Goal: Task Accomplishment & Management: Manage account settings

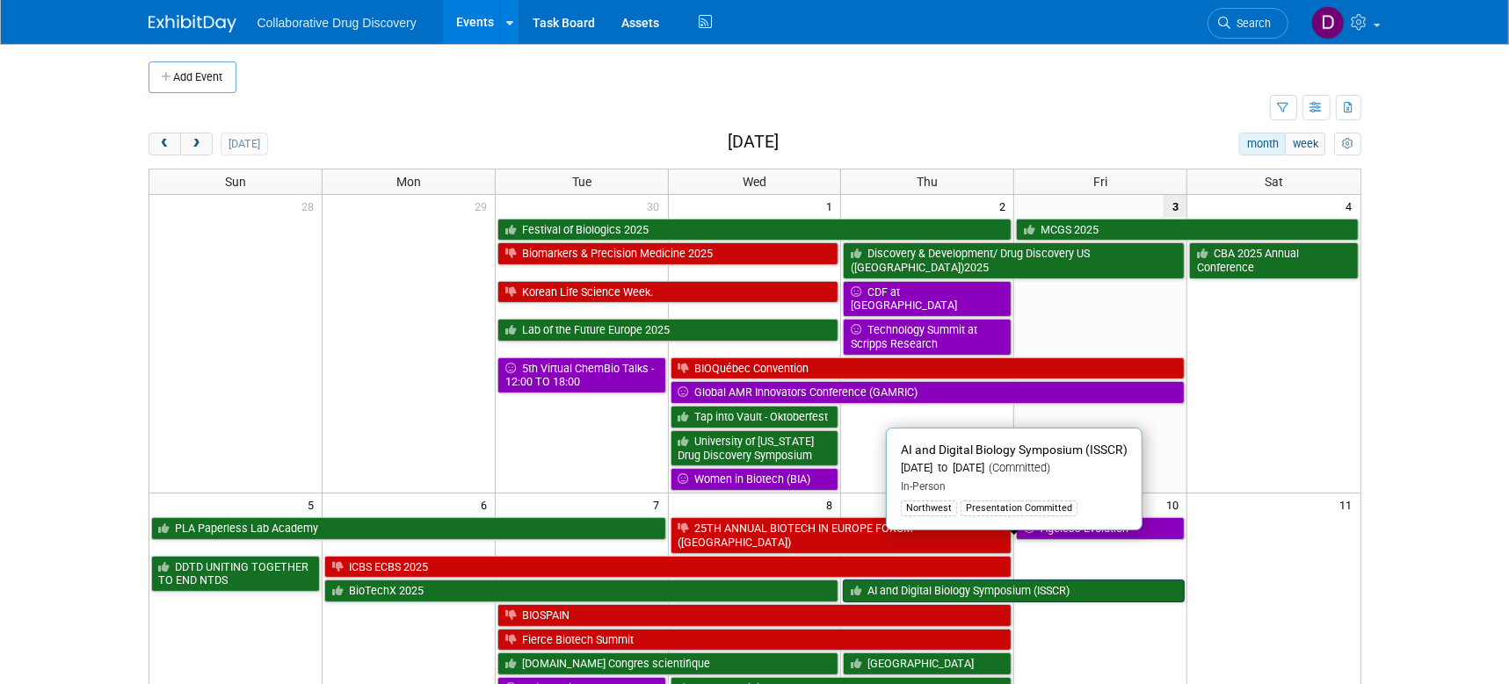
click at [869, 580] on link "AI and Digital Biology Symposium (ISSCR)" at bounding box center [1014, 591] width 342 height 23
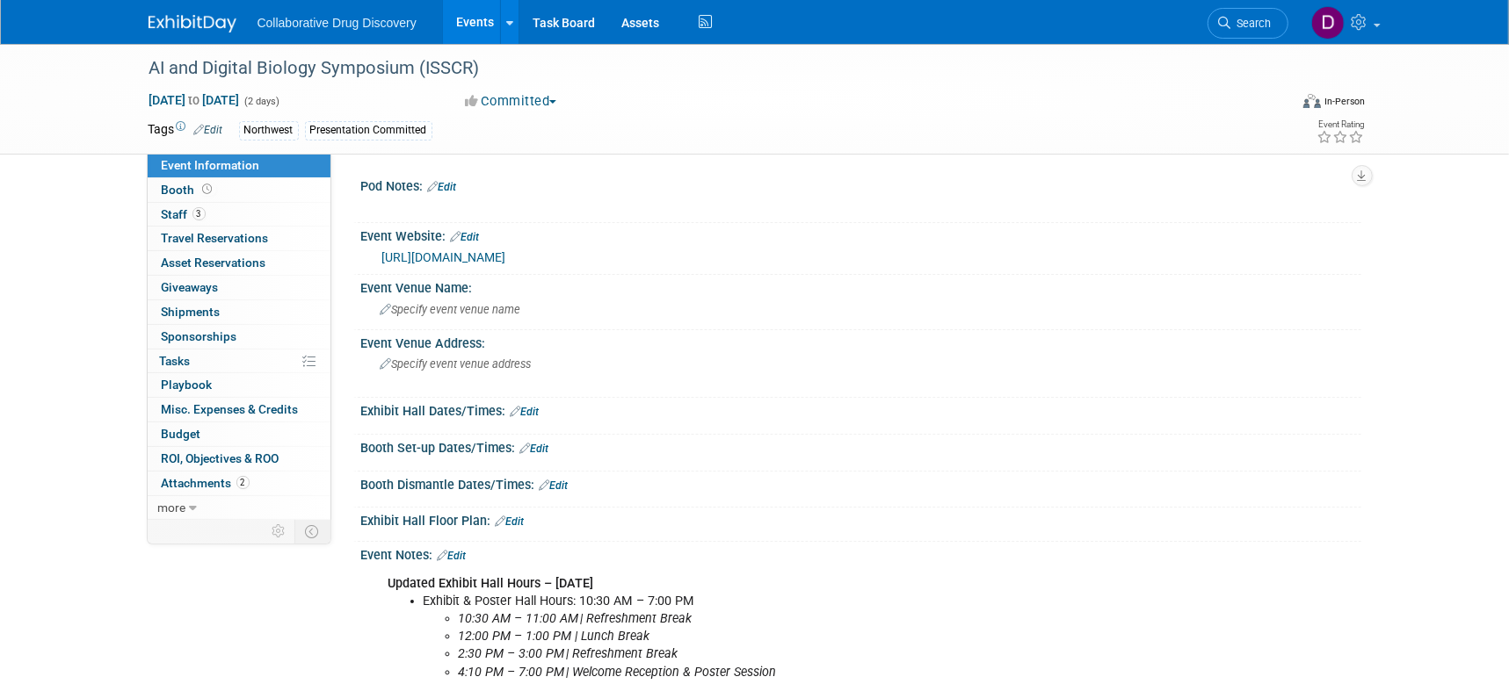
click at [450, 188] on link "Edit" at bounding box center [442, 187] width 29 height 12
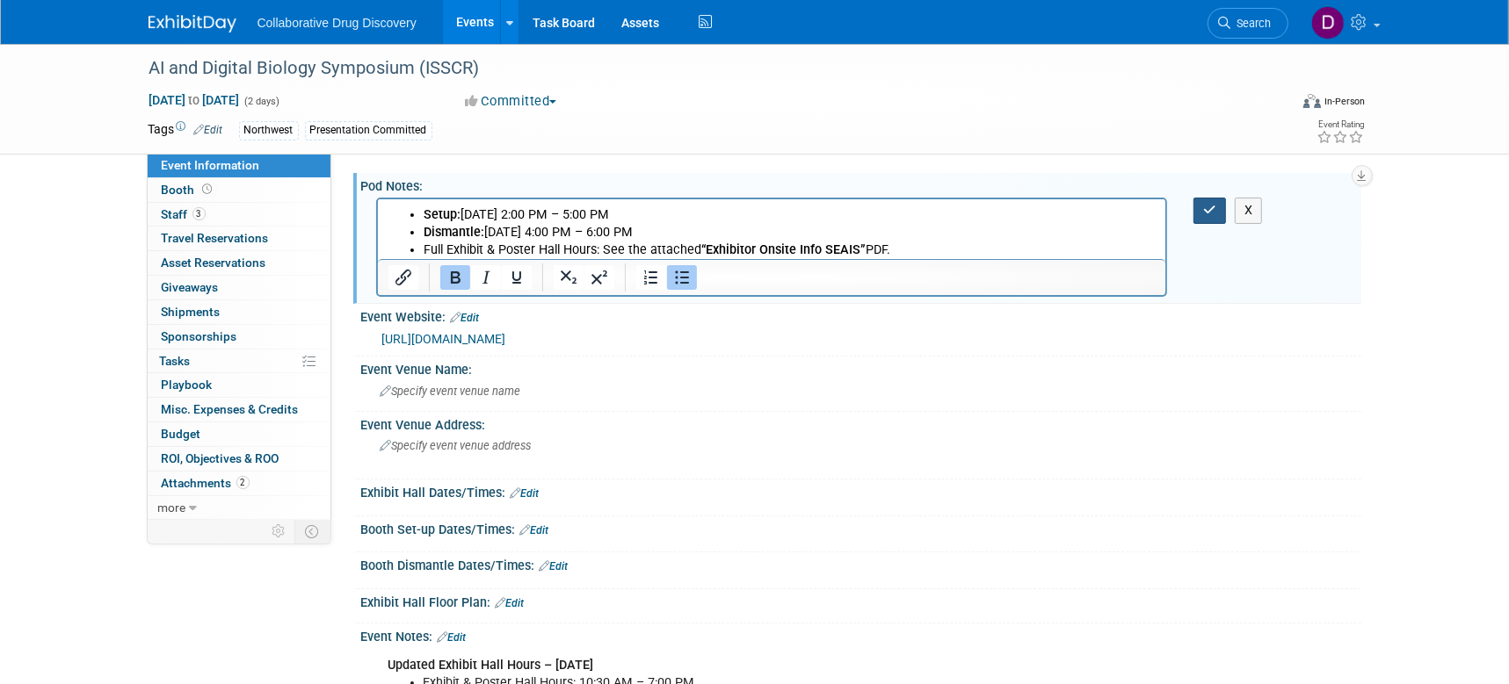
click at [1204, 212] on icon "button" at bounding box center [1209, 210] width 13 height 12
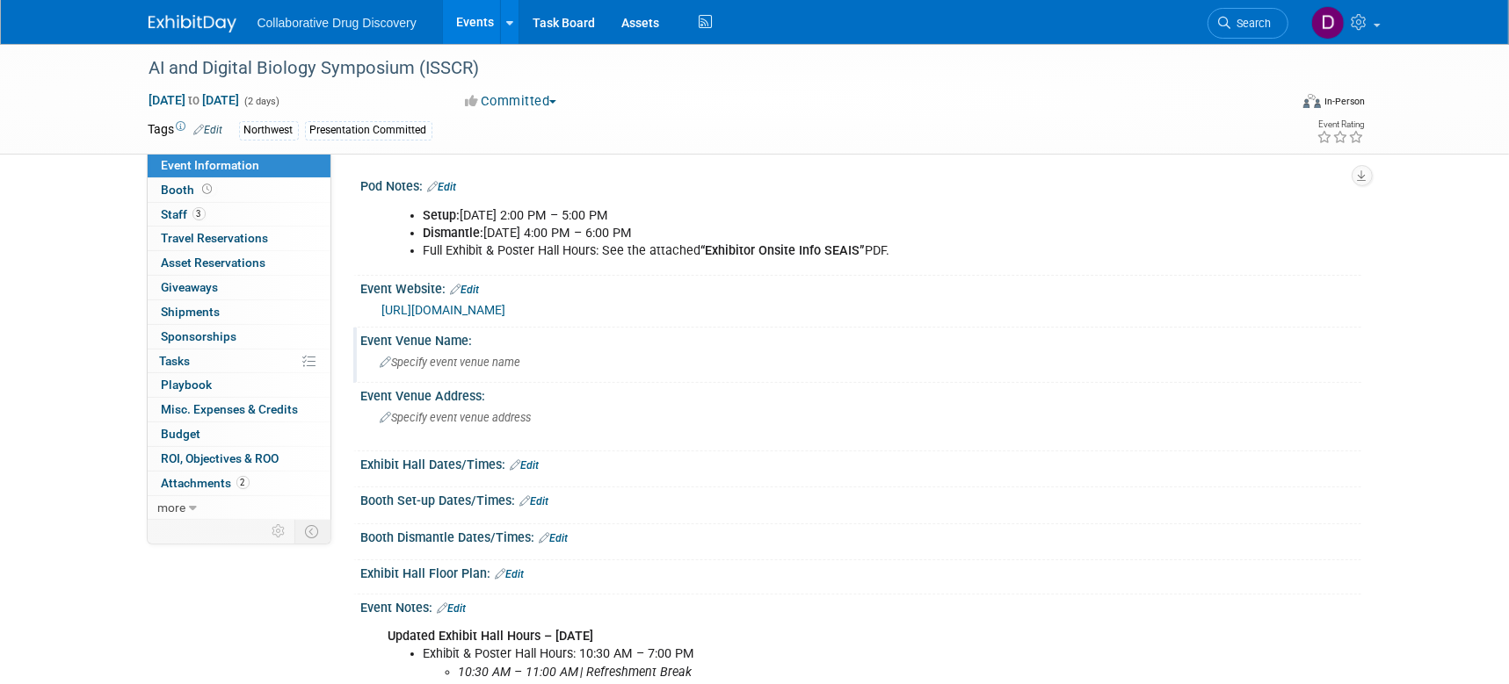
click at [450, 370] on div "Specify event venue name" at bounding box center [861, 362] width 974 height 27
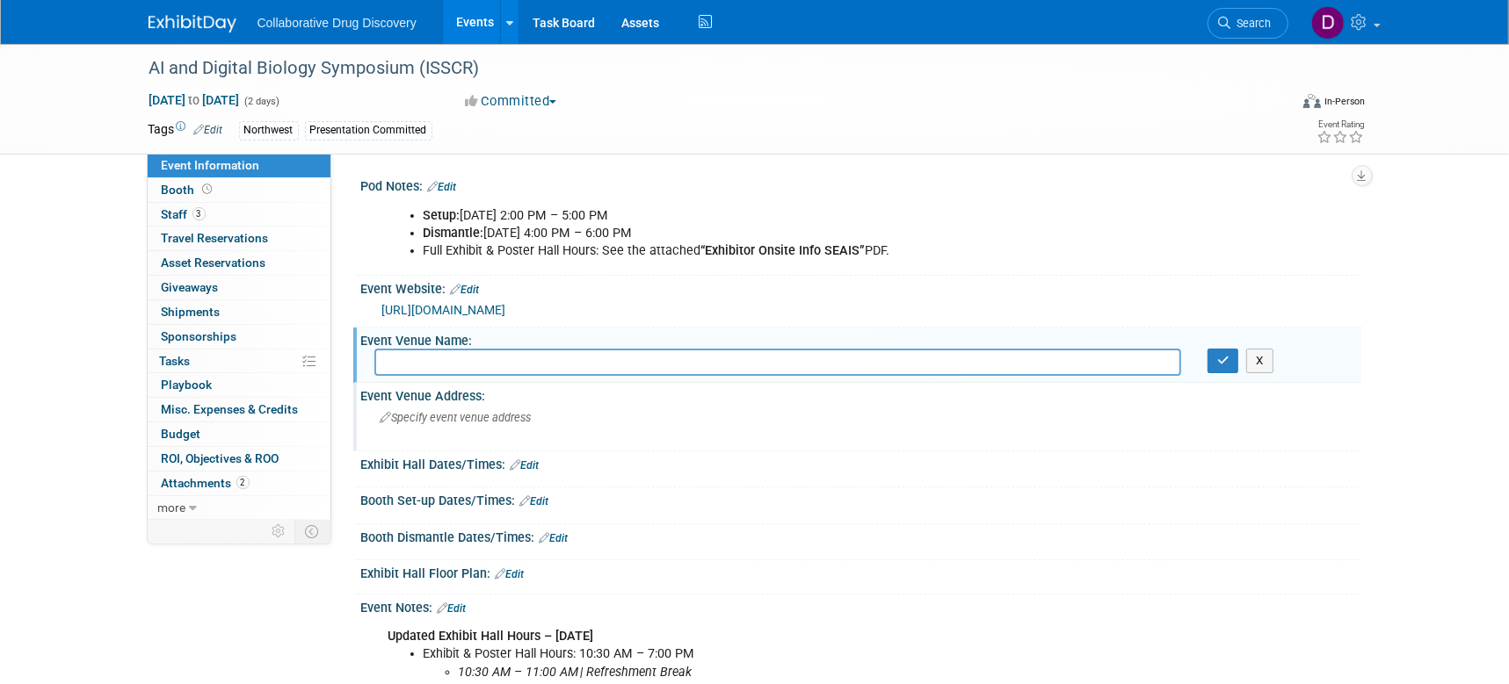
click at [442, 429] on div "Specify event venue address" at bounding box center [569, 424] width 390 height 40
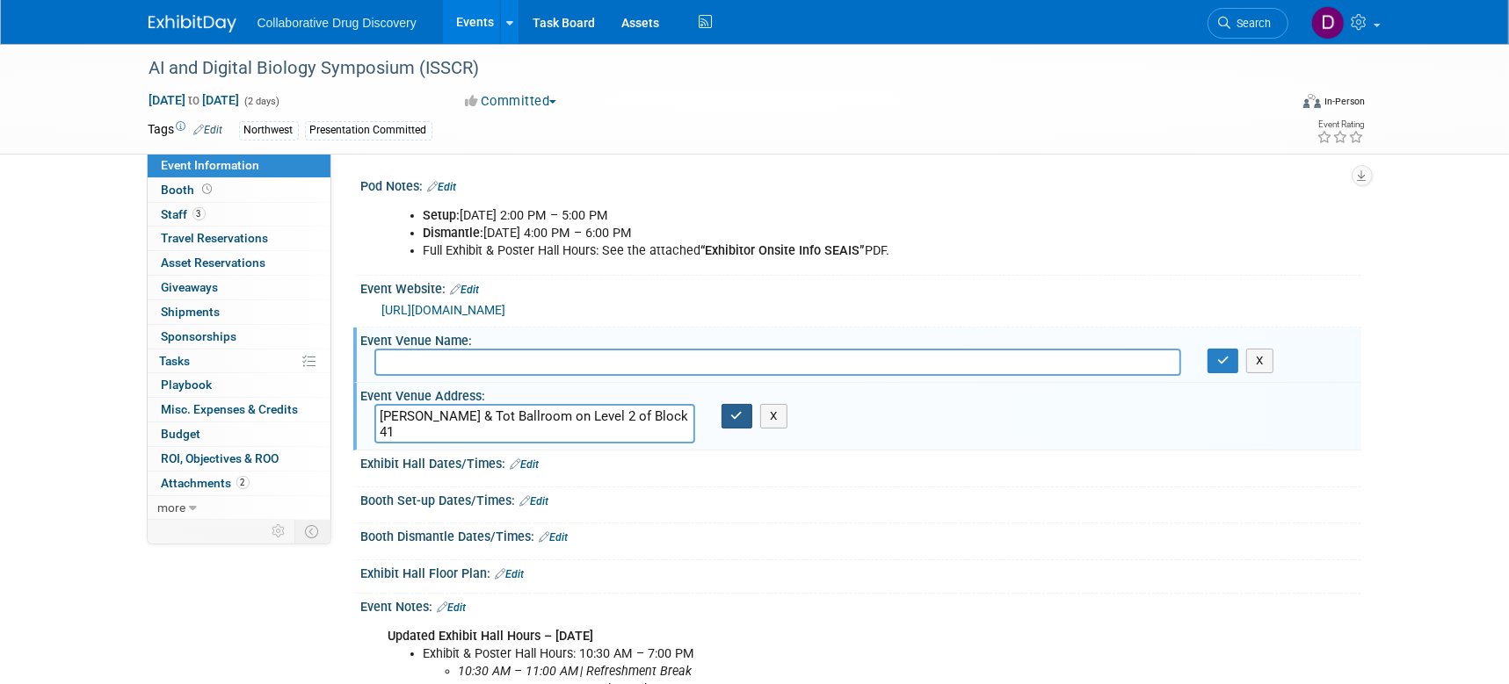
type textarea "Bert & Tot Ballroom on Level 2 of Block 41"
click at [737, 415] on icon "button" at bounding box center [737, 415] width 12 height 11
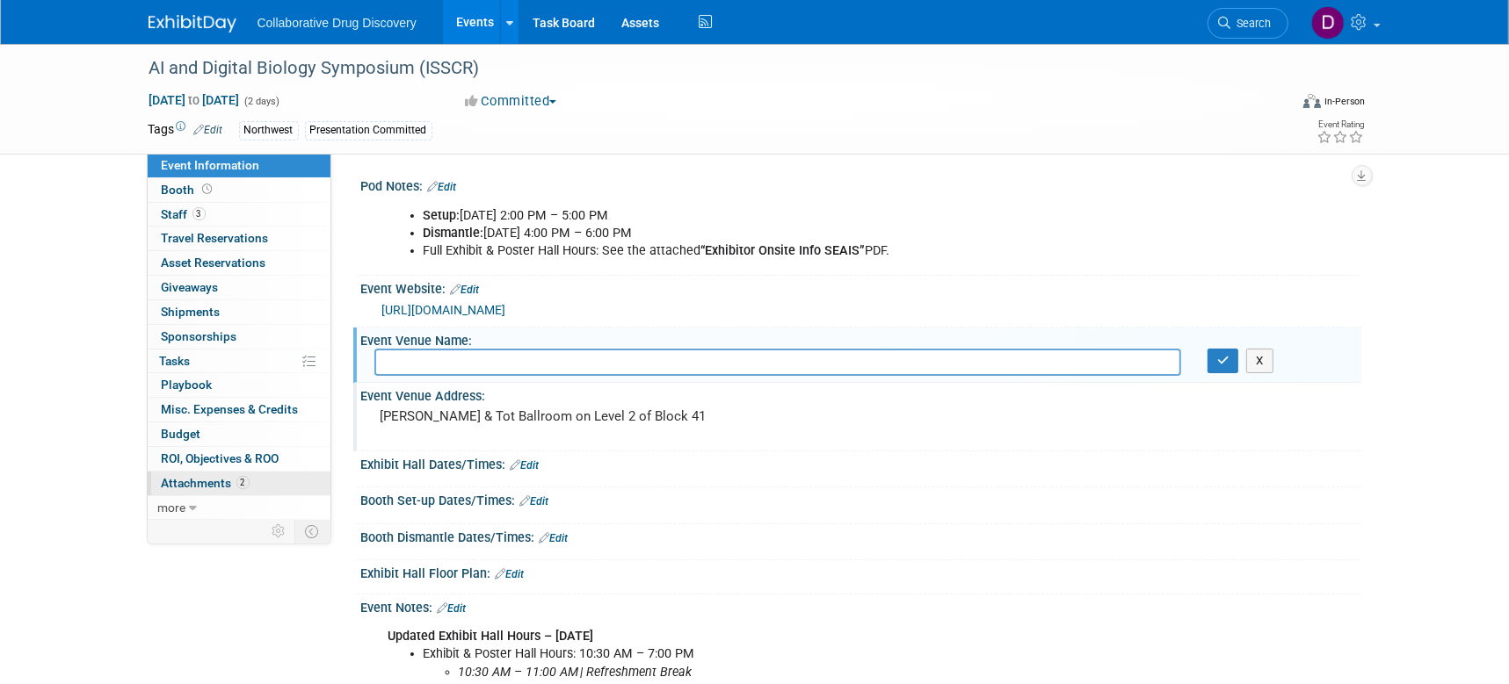
click at [231, 481] on span "Attachments 2" at bounding box center [206, 483] width 88 height 14
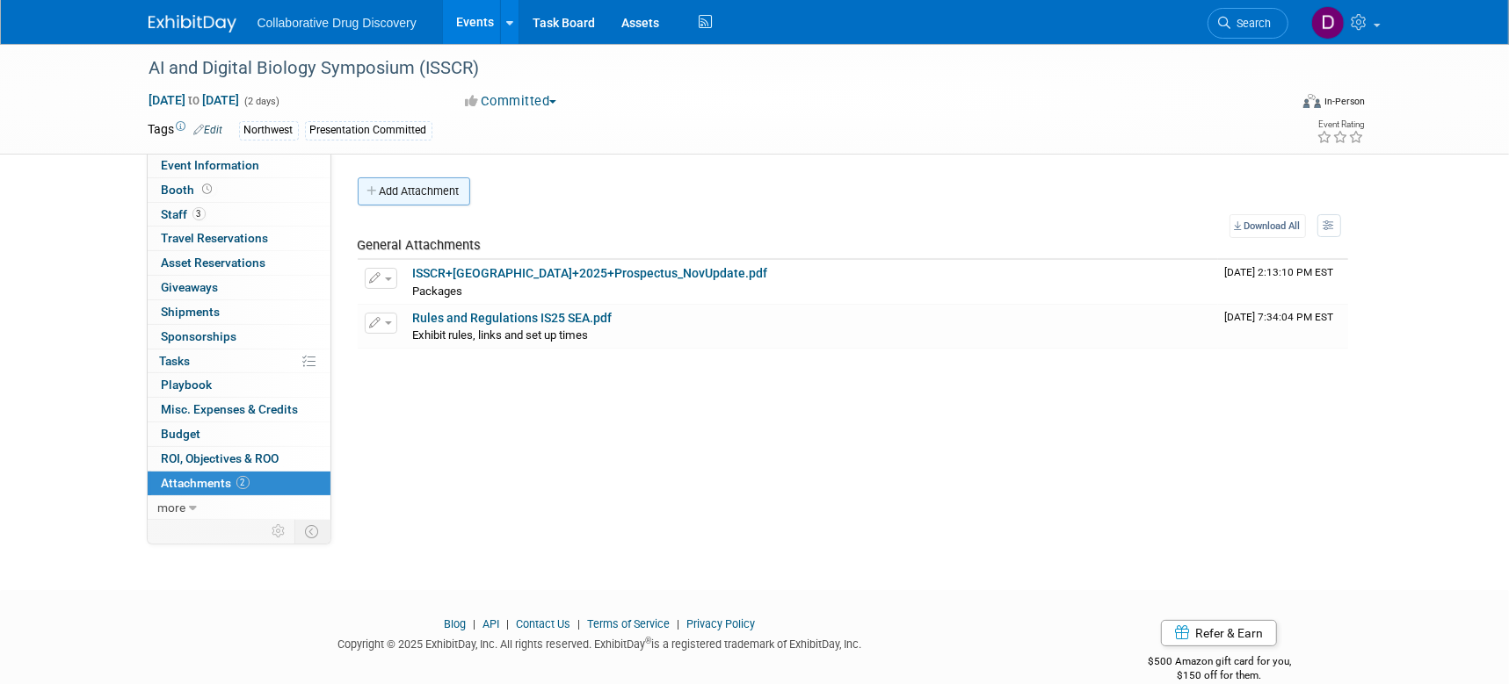
click at [417, 197] on button "Add Attachment" at bounding box center [414, 191] width 112 height 28
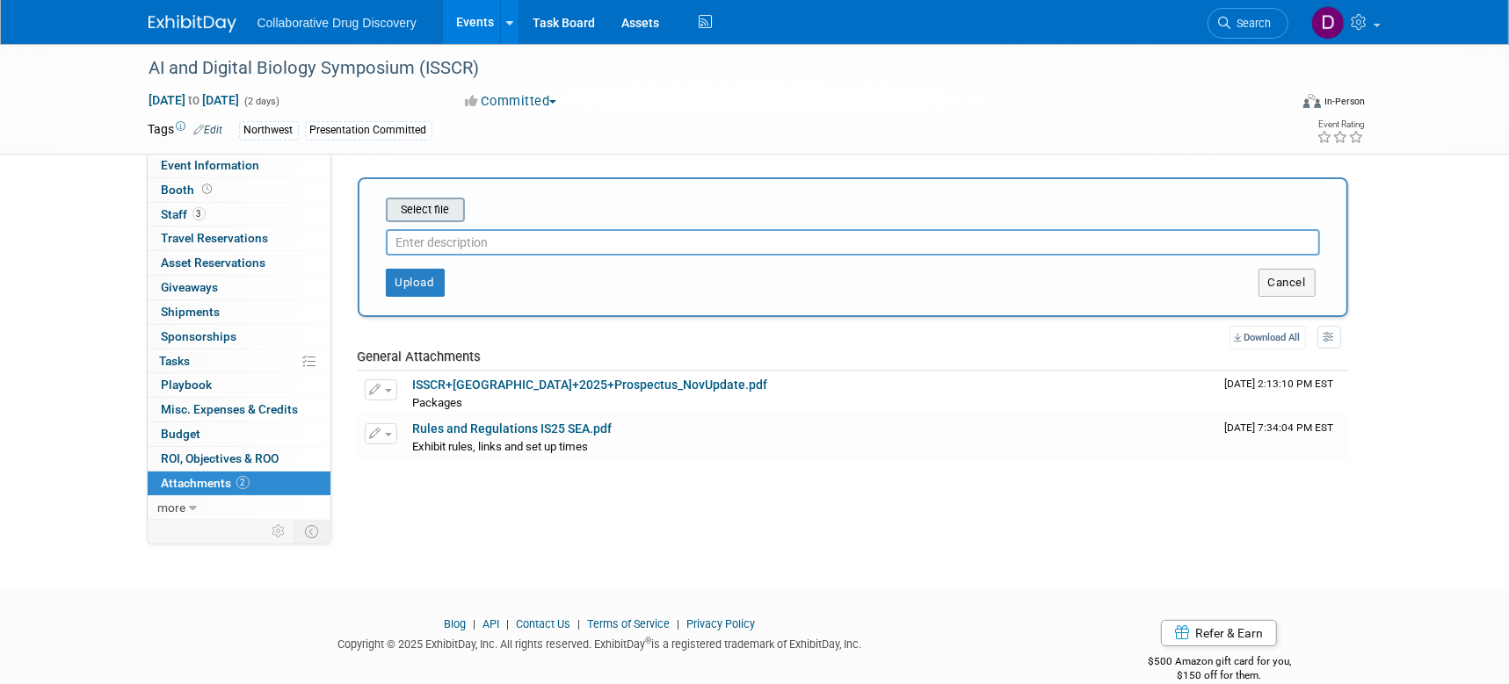
click at [419, 218] on input "file" at bounding box center [358, 209] width 209 height 21
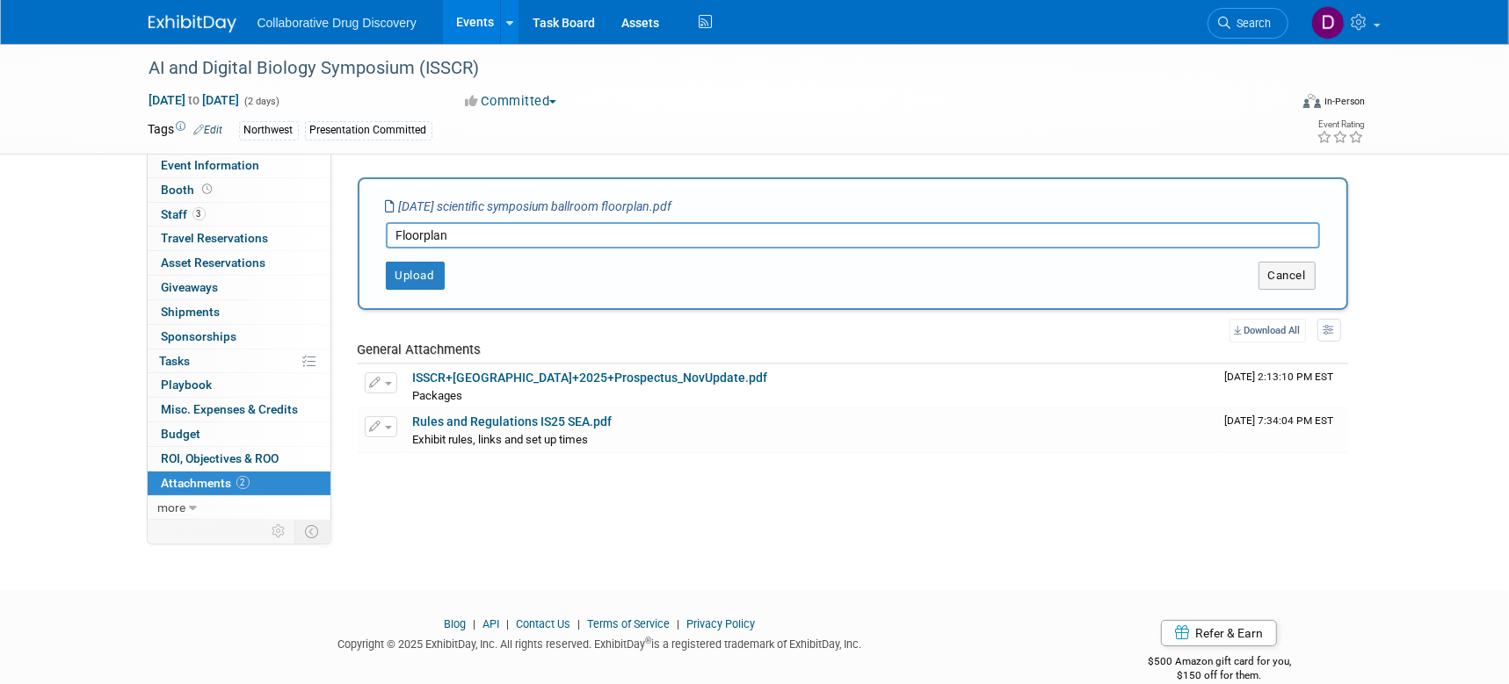
click at [425, 239] on input "Floorplan" at bounding box center [853, 235] width 934 height 26
click at [431, 281] on button "Upload" at bounding box center [415, 276] width 59 height 28
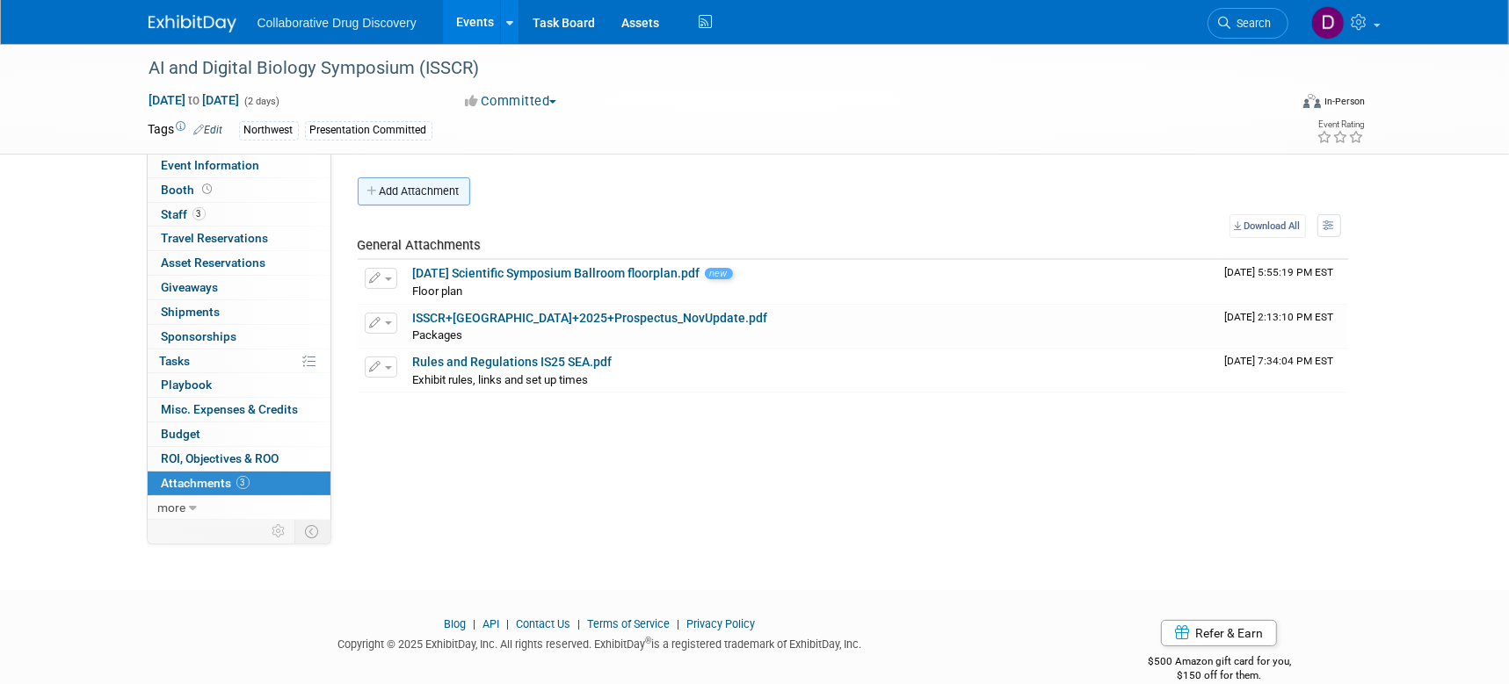
click at [465, 197] on button "Add Attachment" at bounding box center [414, 191] width 112 height 28
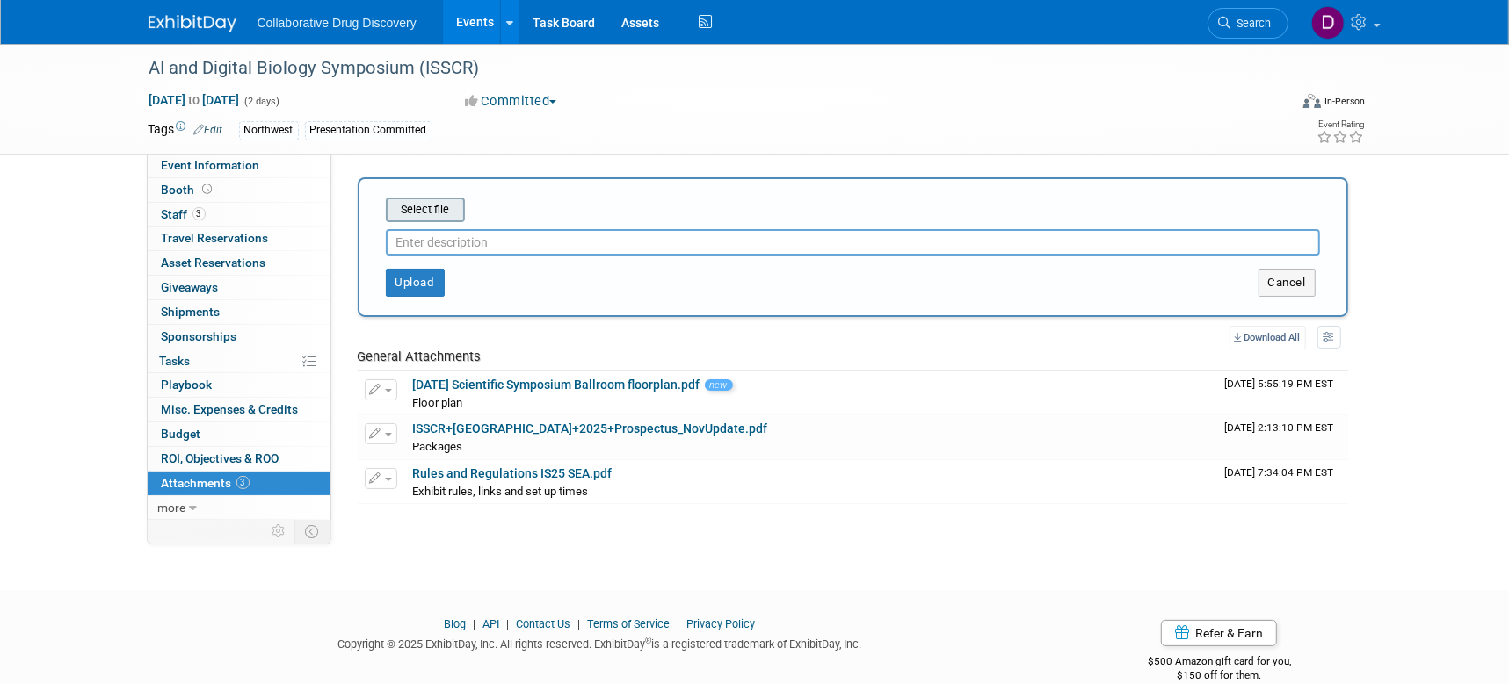
click at [424, 214] on input "file" at bounding box center [358, 209] width 209 height 21
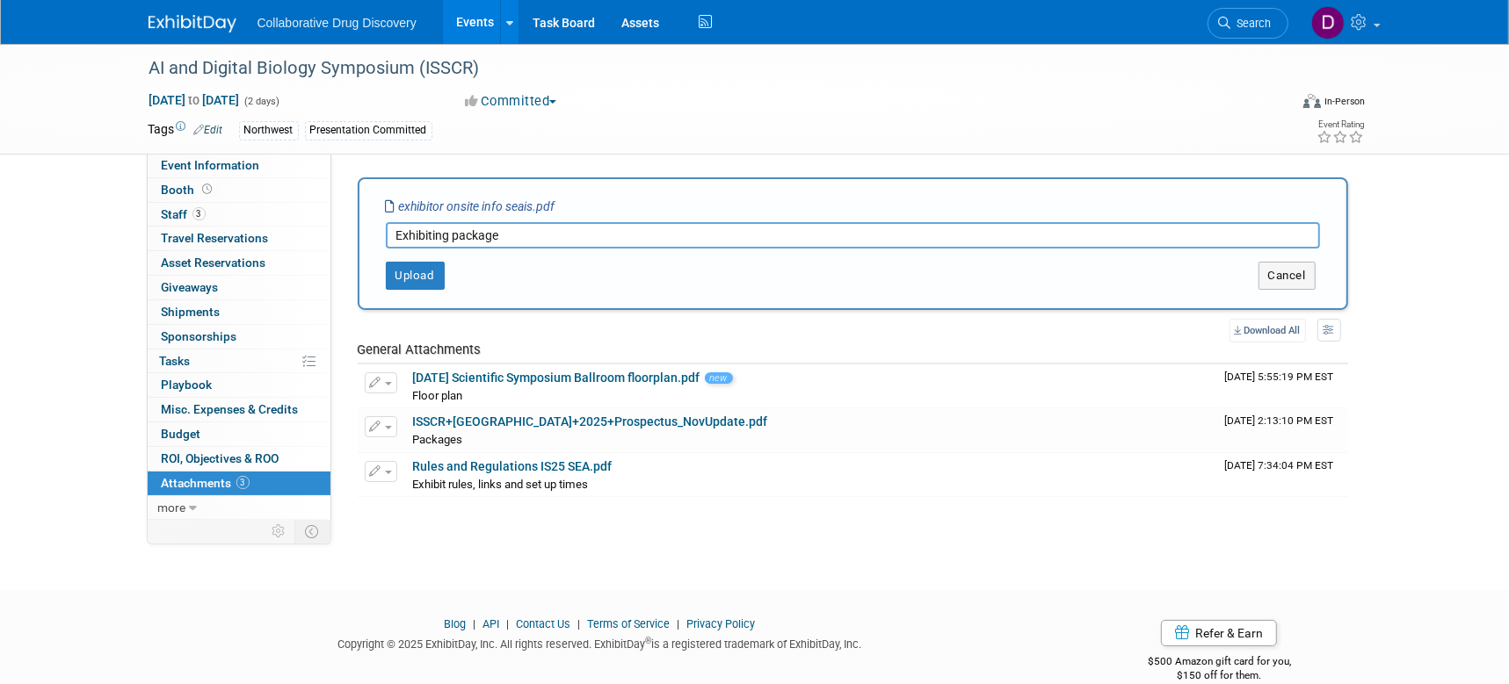
type input "Exhibiting package"
click at [437, 288] on button "Upload" at bounding box center [415, 276] width 59 height 28
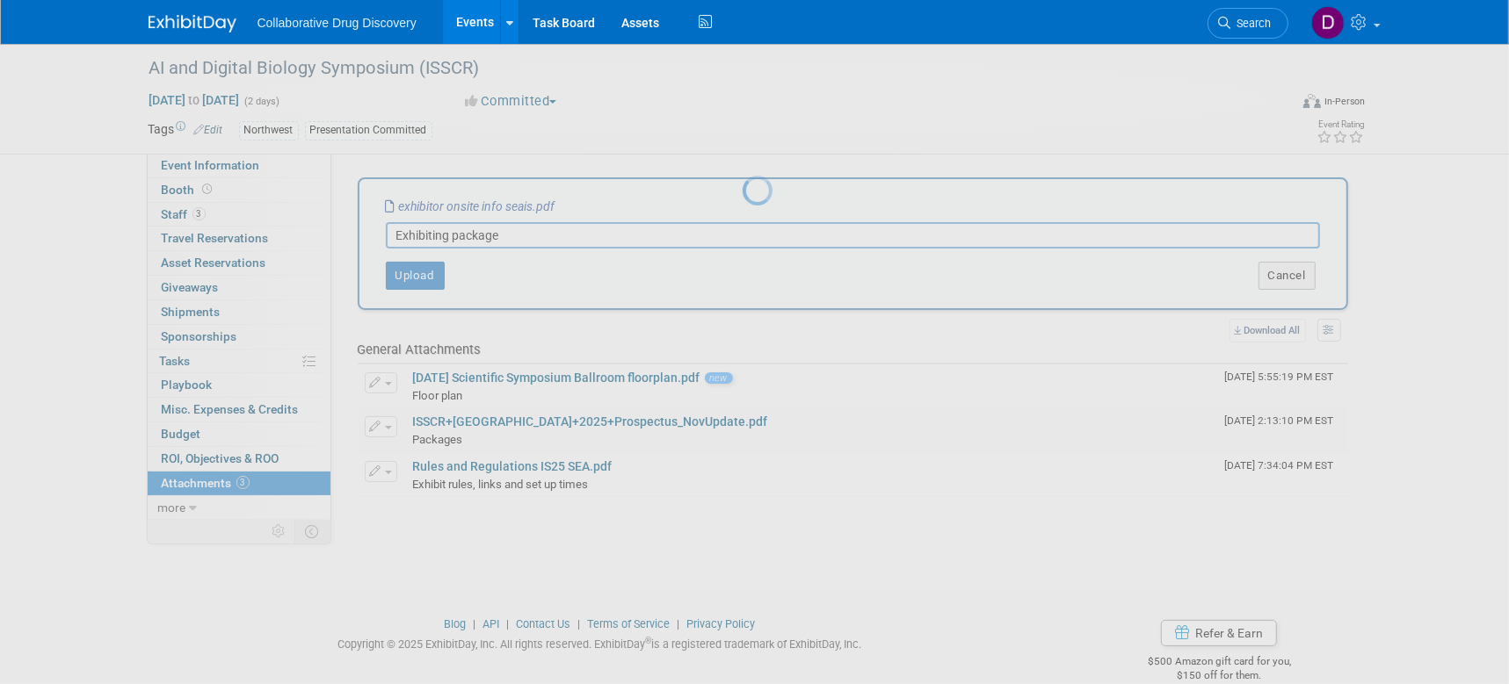
click at [742, 278] on div at bounding box center [754, 342] width 25 height 684
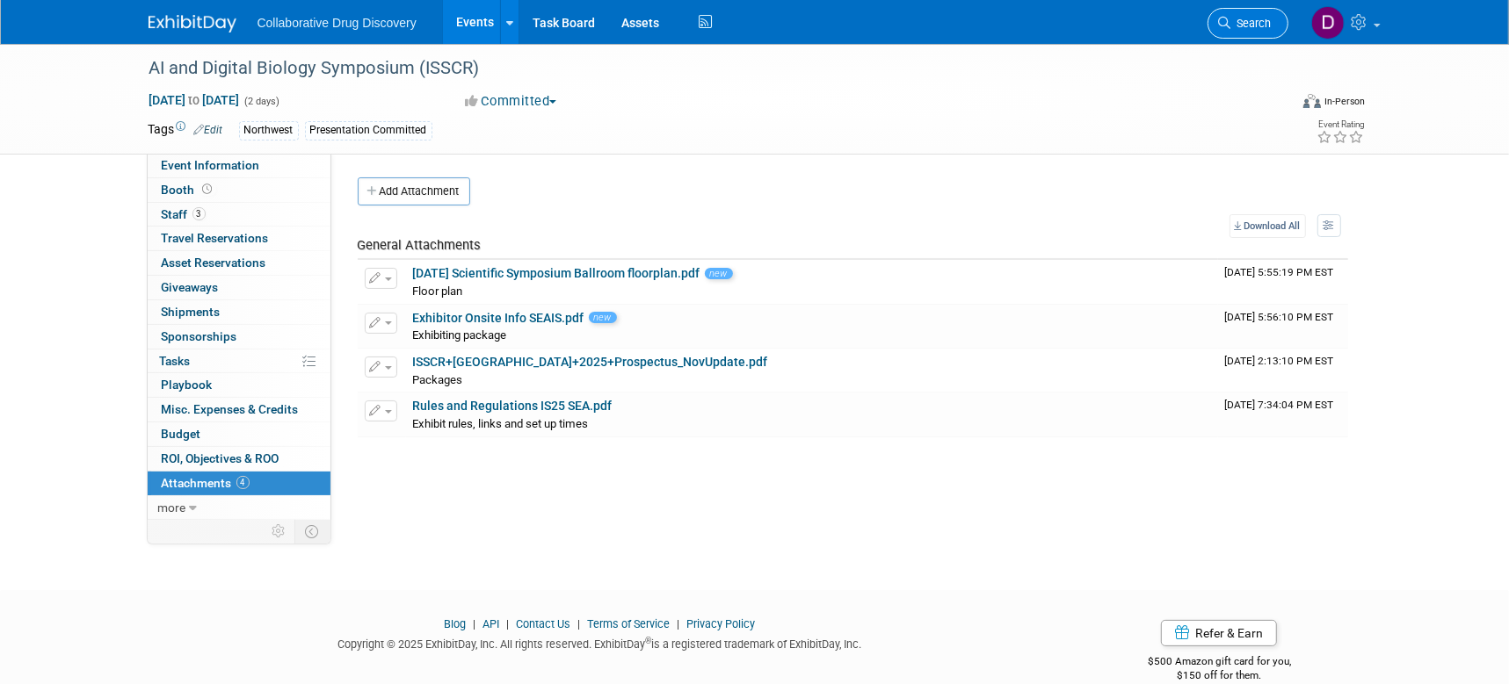
click at [1255, 22] on span "Search" at bounding box center [1251, 23] width 40 height 13
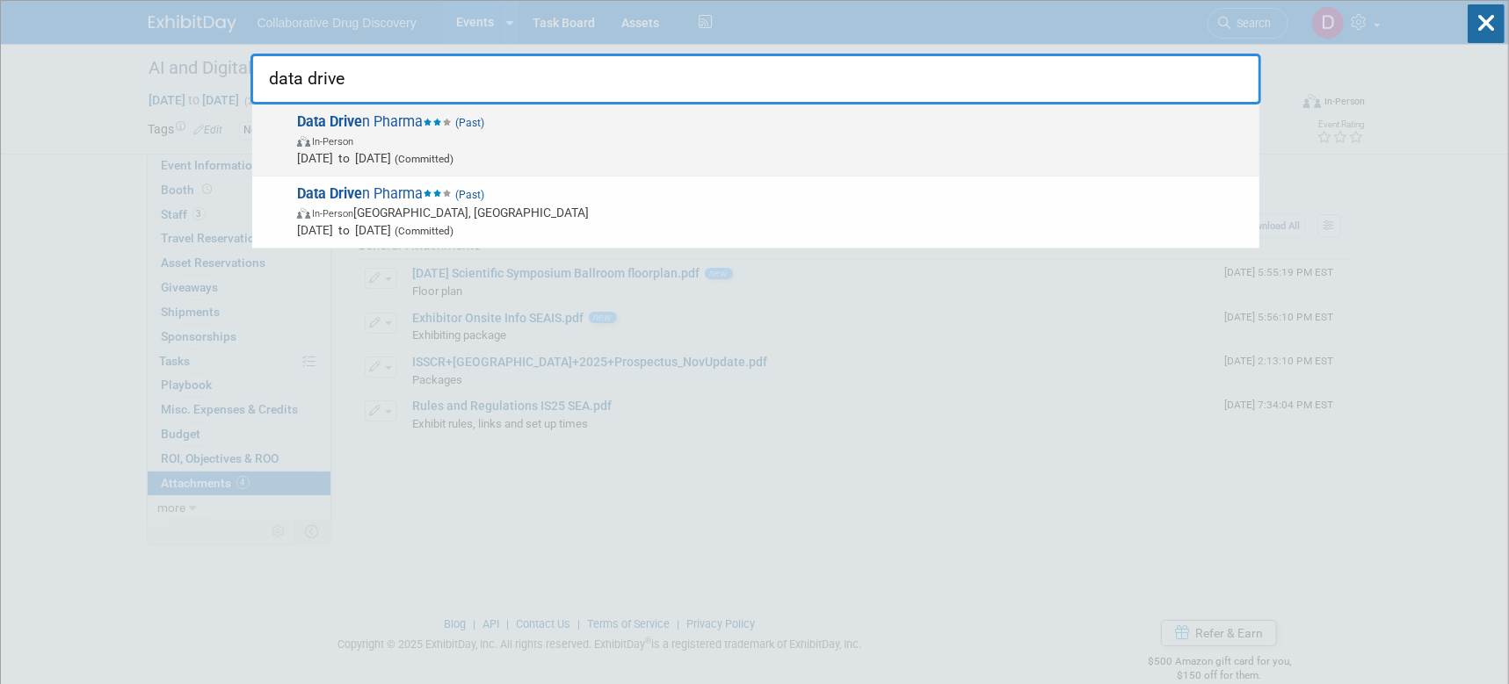
type input "data drive"
click at [388, 149] on span "Jul 30, 2025 to Jul 30, 2025 (Committed)" at bounding box center [773, 158] width 953 height 18
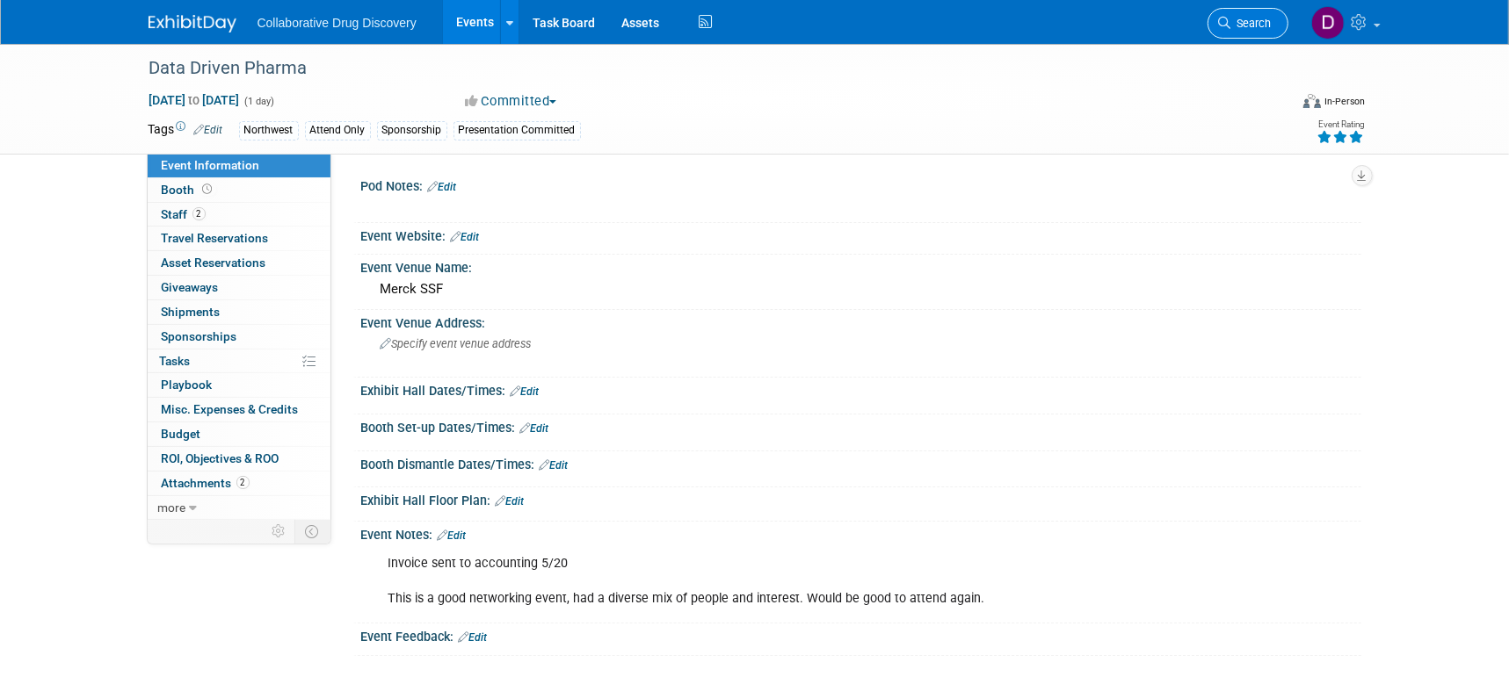
click at [1244, 29] on span "Search" at bounding box center [1251, 23] width 40 height 13
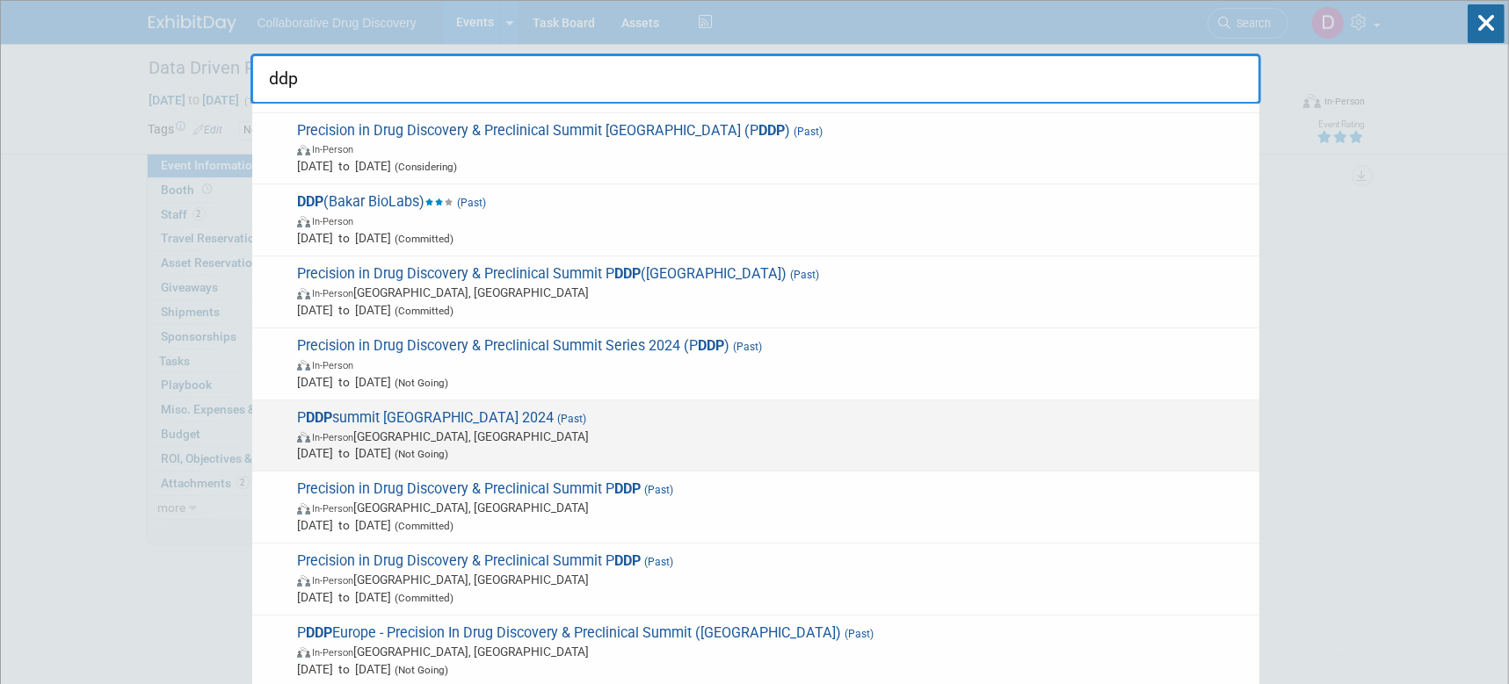
scroll to position [388, 0]
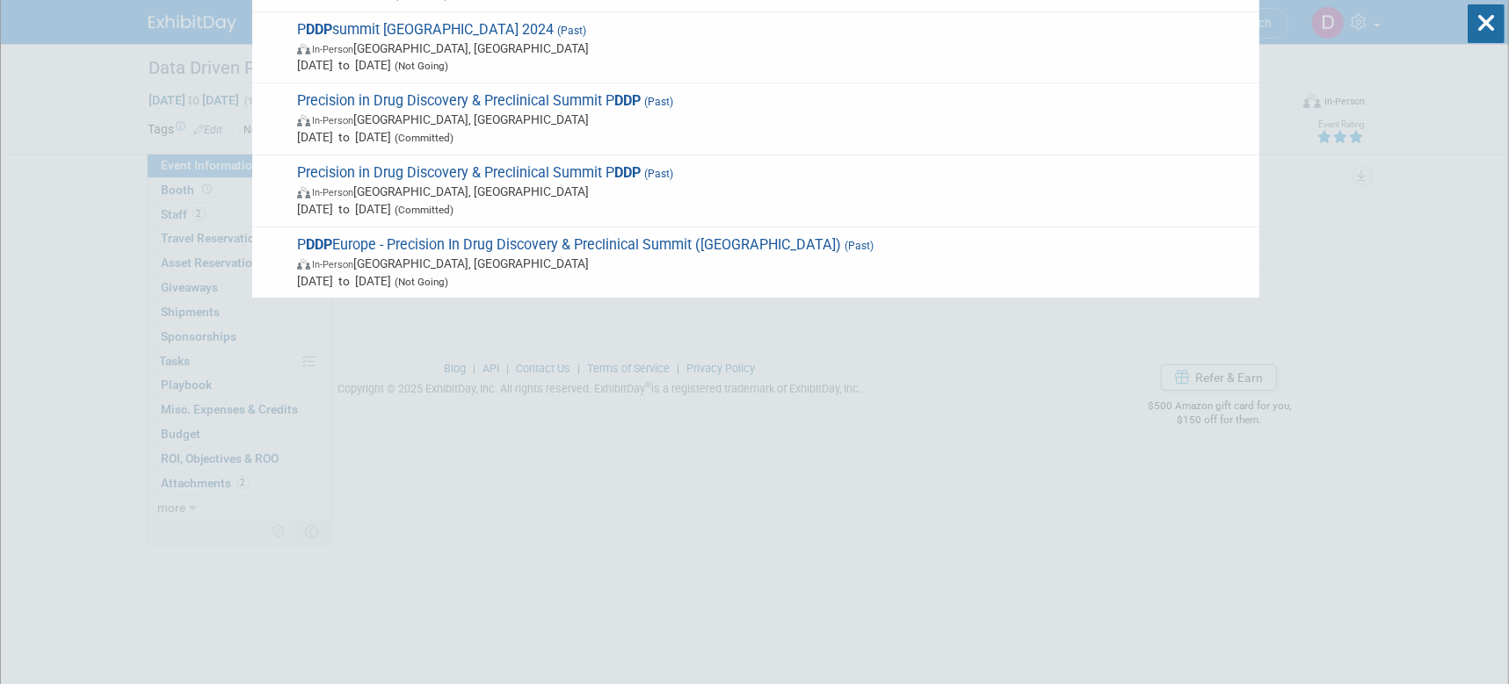
type input "ddp"
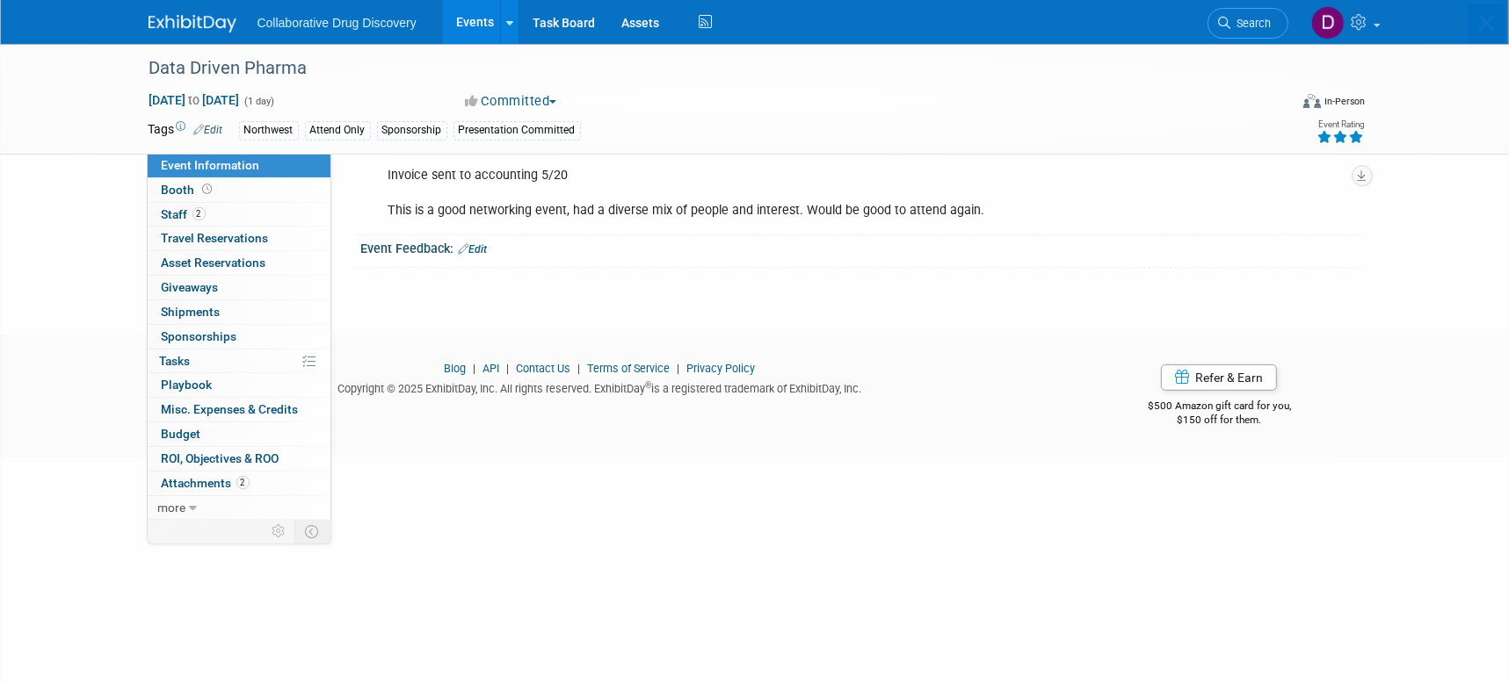
scroll to position [159, 0]
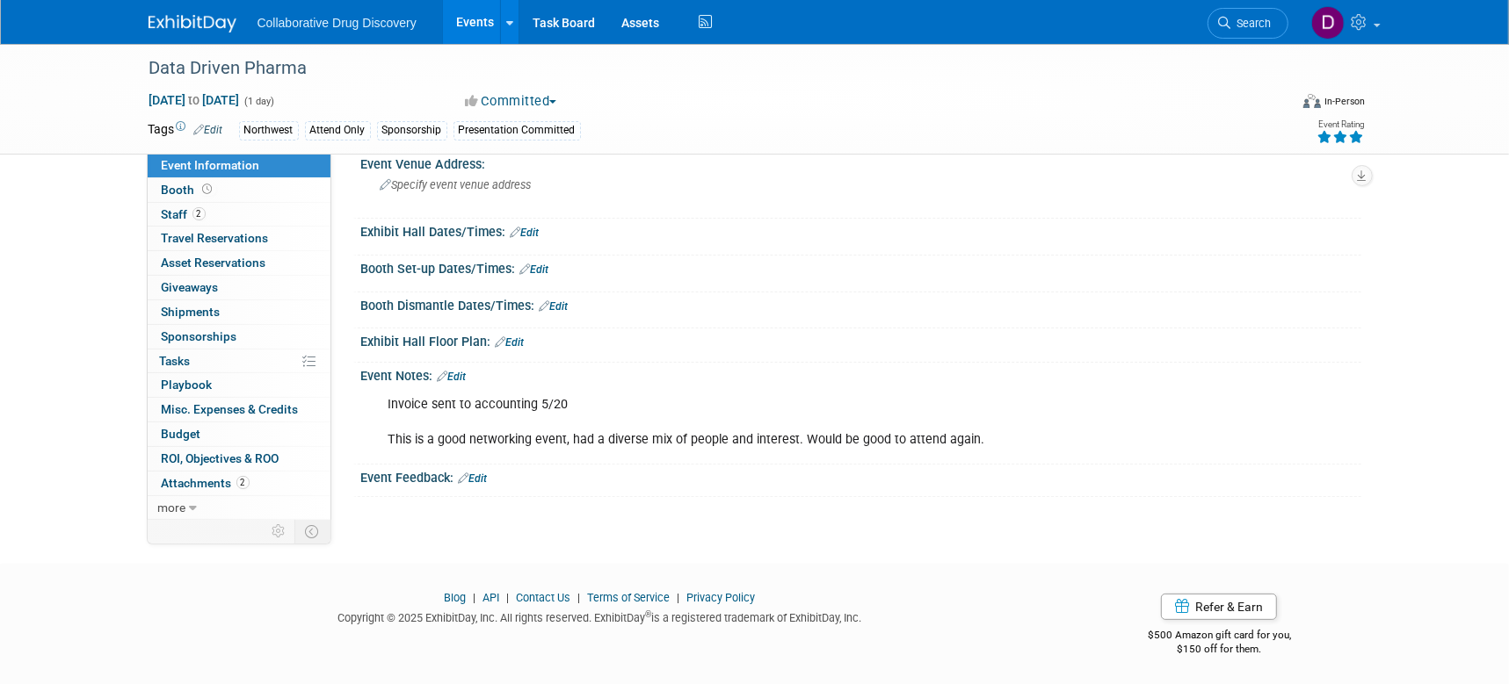
click at [212, 26] on img at bounding box center [192, 24] width 88 height 18
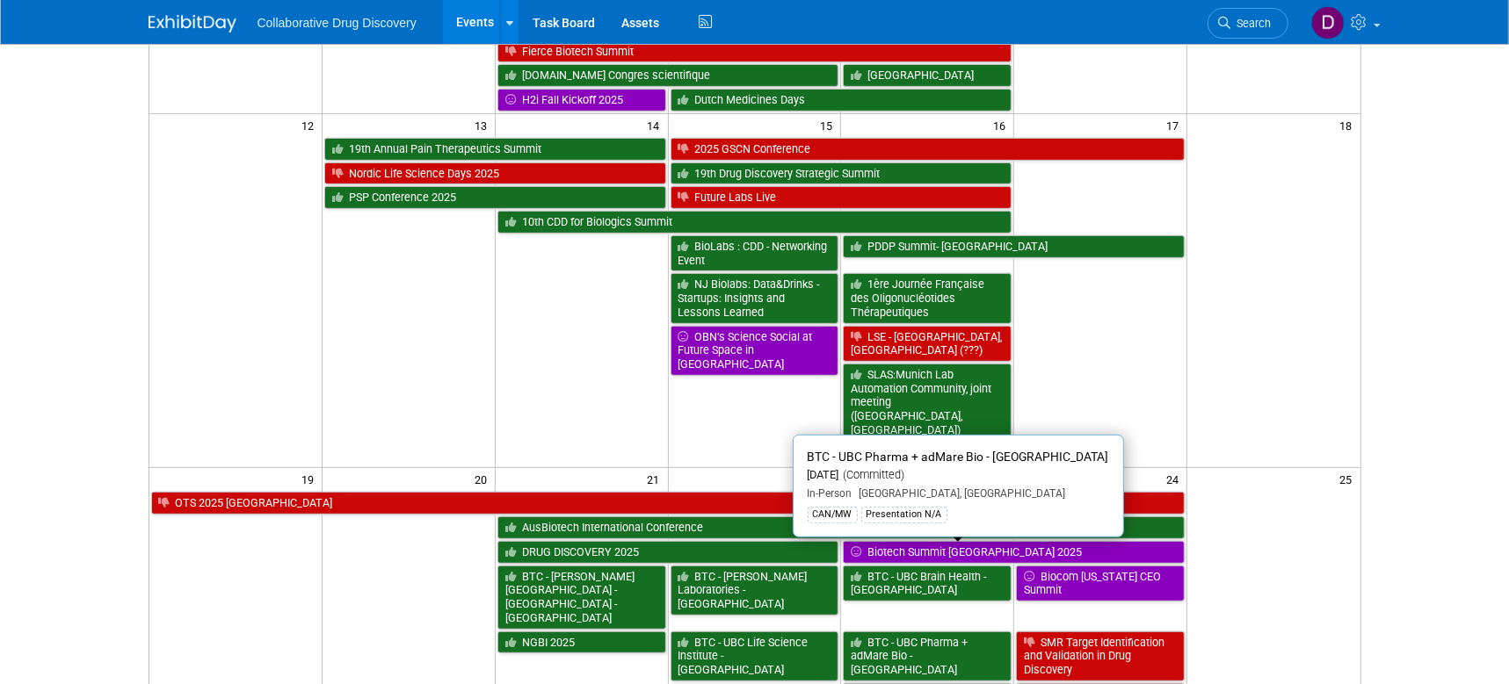
scroll to position [610, 0]
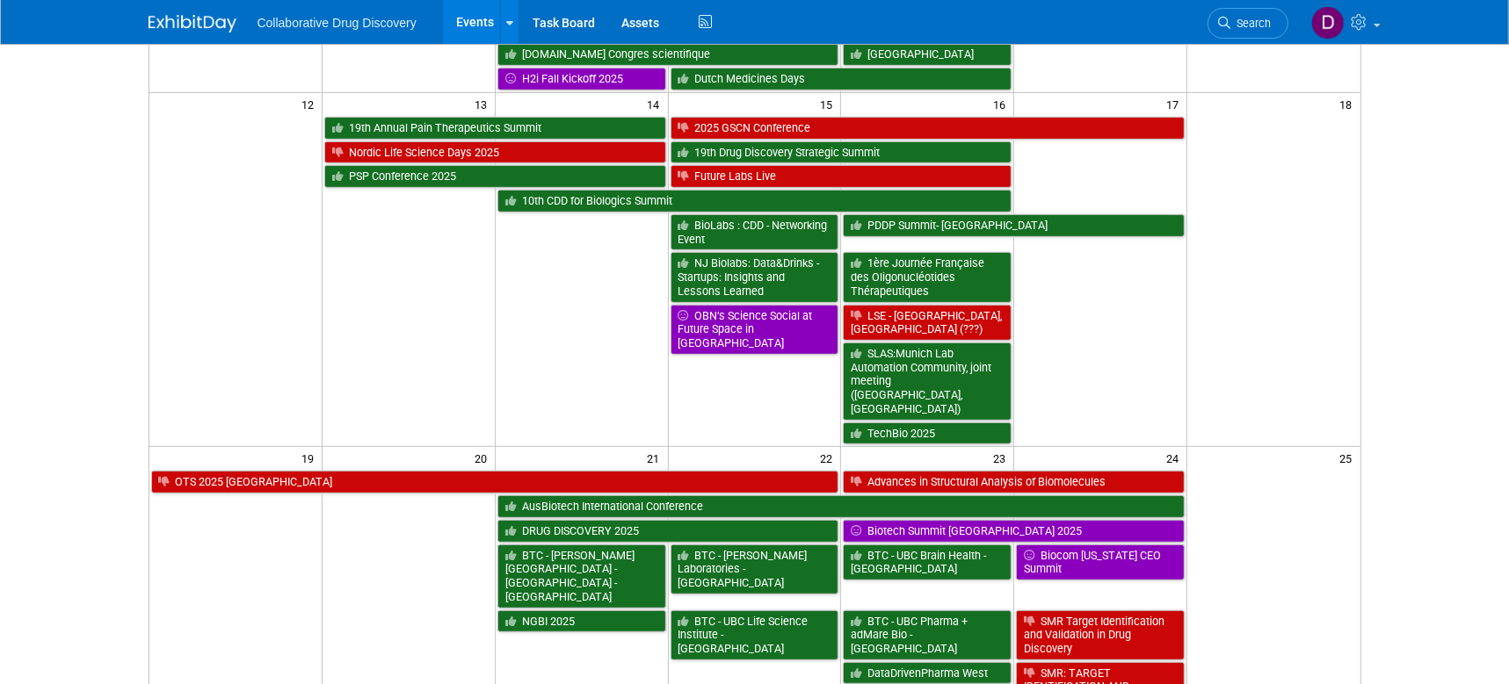
click at [954, 661] on td "DataDrivenPharma West" at bounding box center [927, 694] width 173 height 66
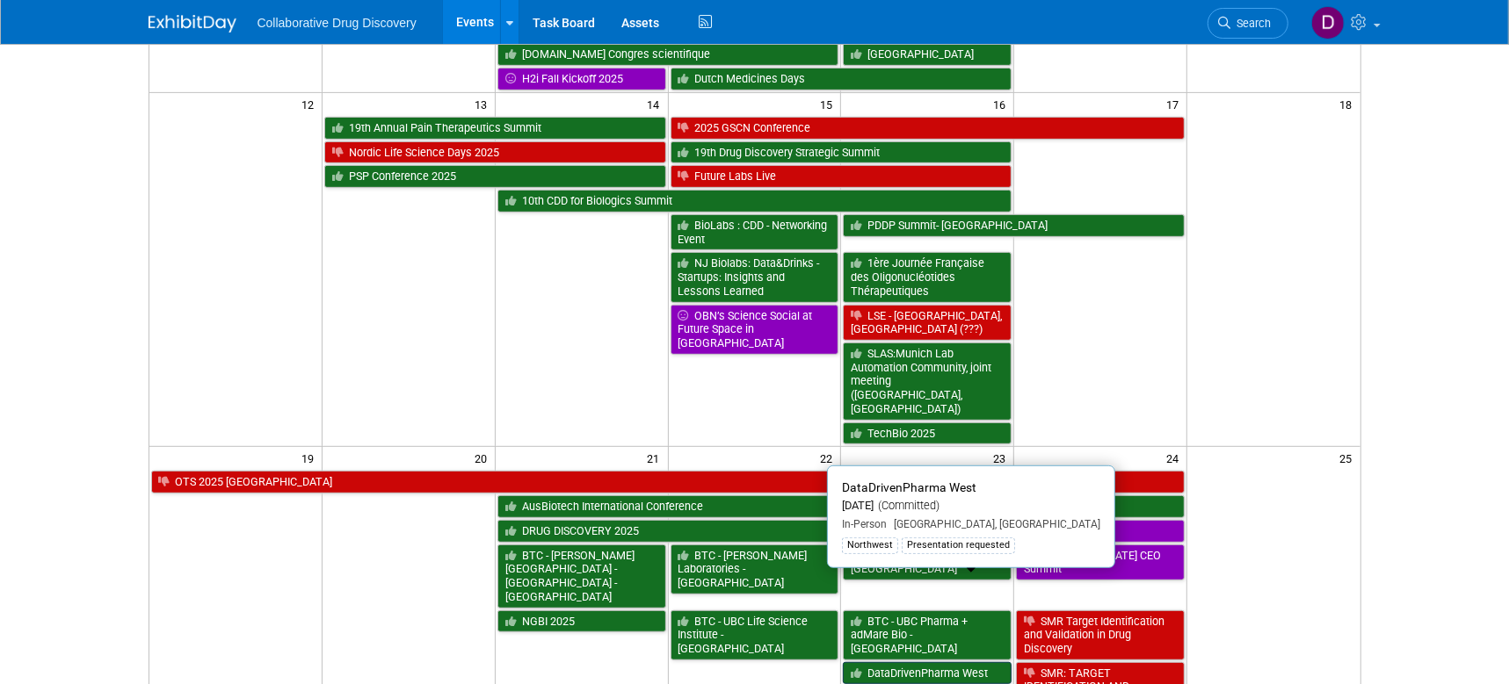
click at [952, 662] on link "DataDrivenPharma West" at bounding box center [927, 673] width 169 height 23
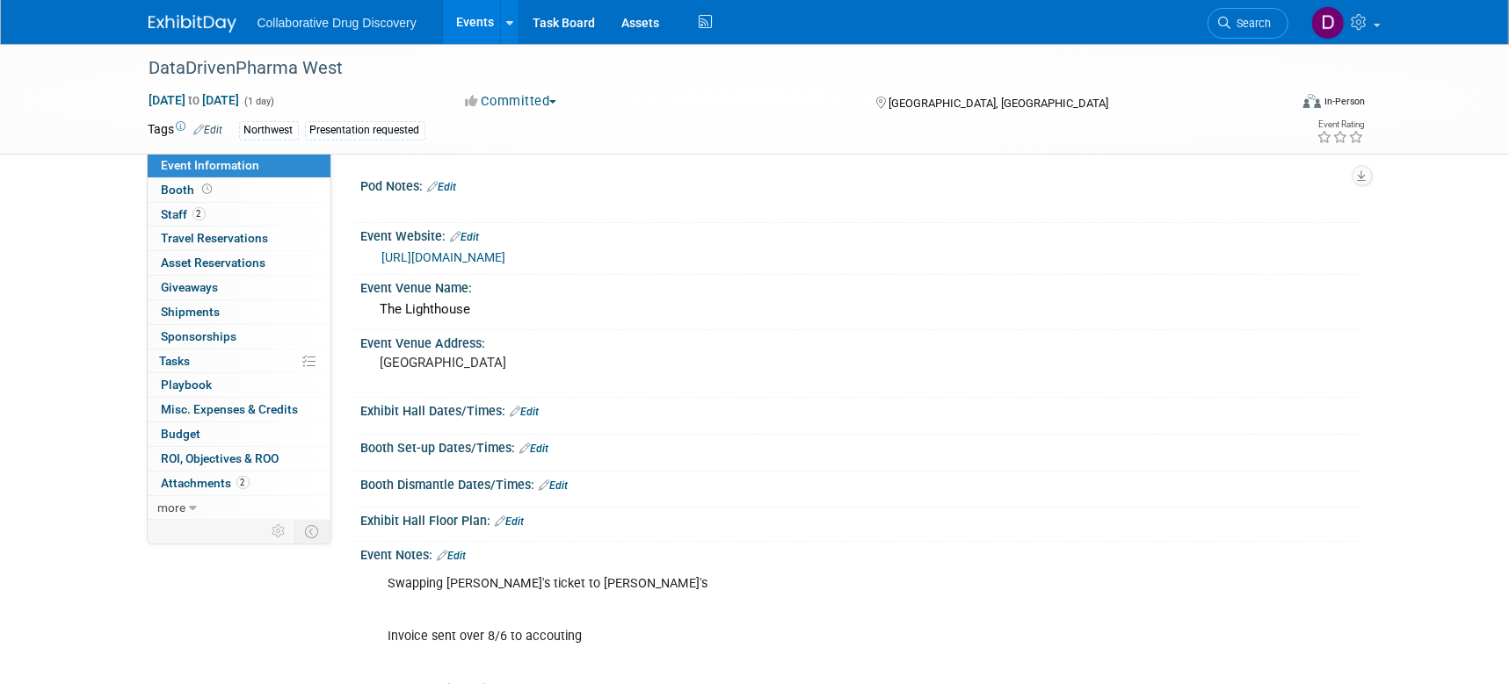
click at [461, 259] on link "https://www.datadrivenpharma.com/ddp-west" at bounding box center [444, 257] width 124 height 14
